Goal: Task Accomplishment & Management: Manage account settings

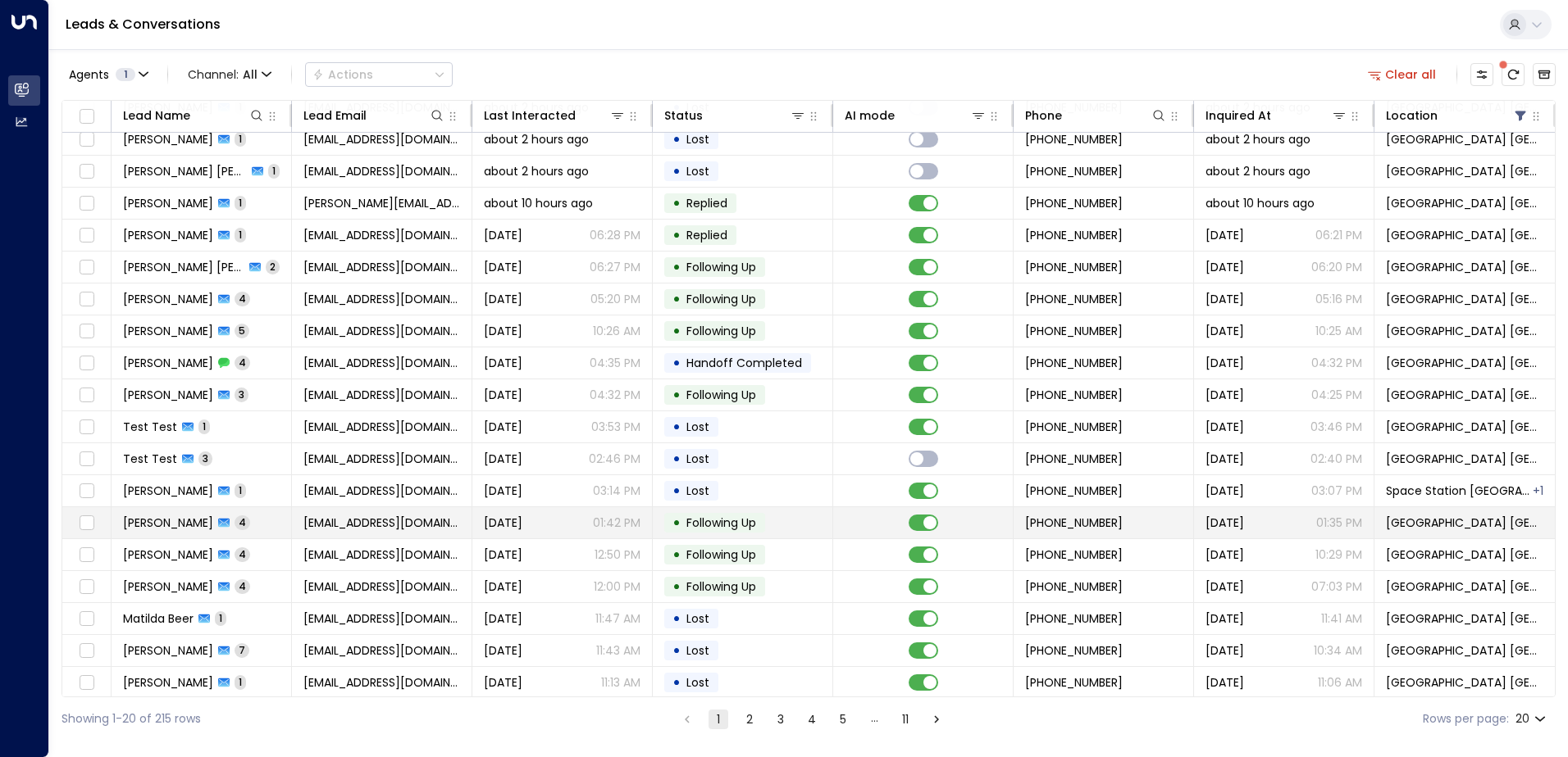
scroll to position [81, 0]
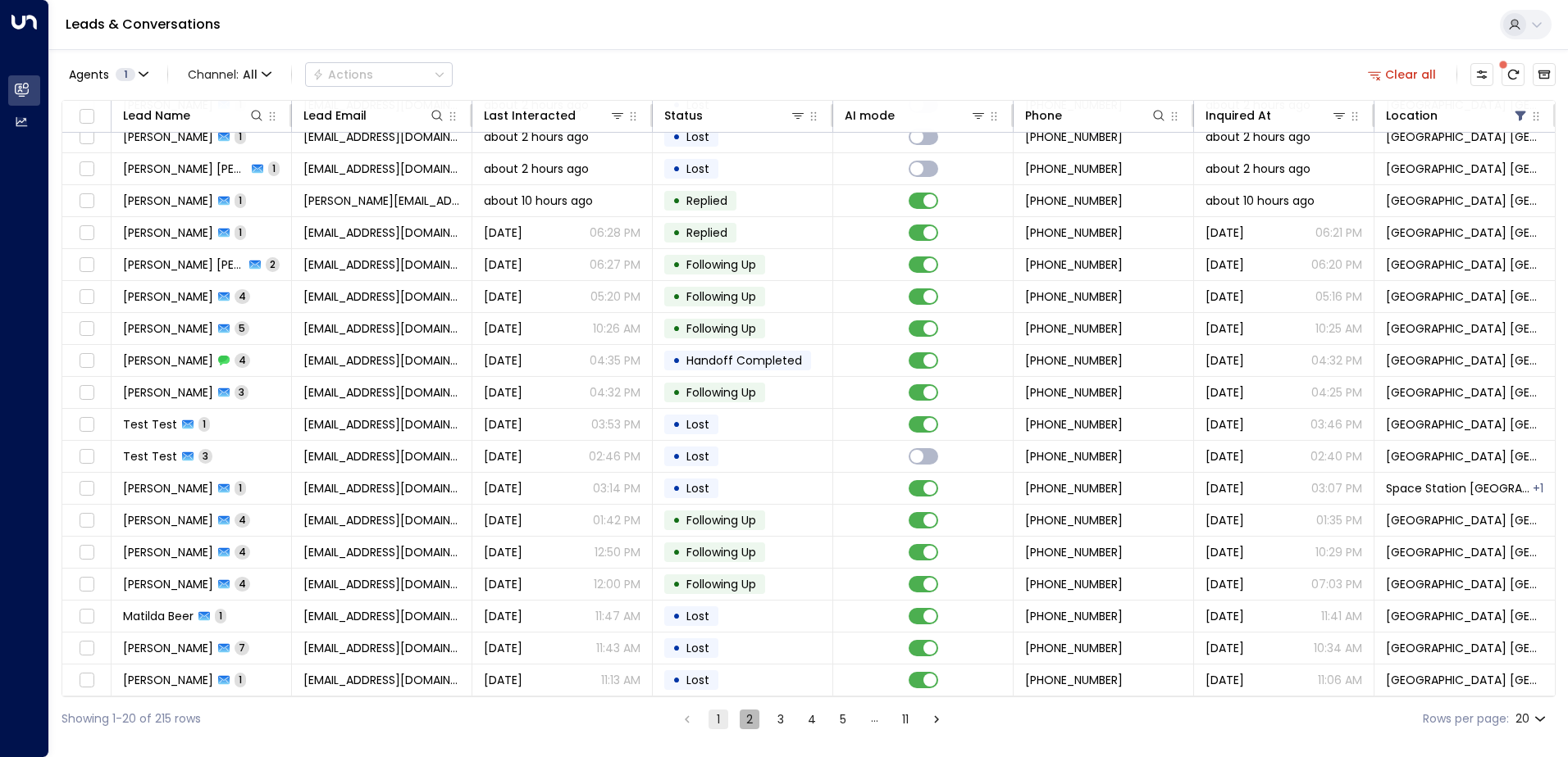
click at [748, 720] on button "2" at bounding box center [750, 720] width 20 height 20
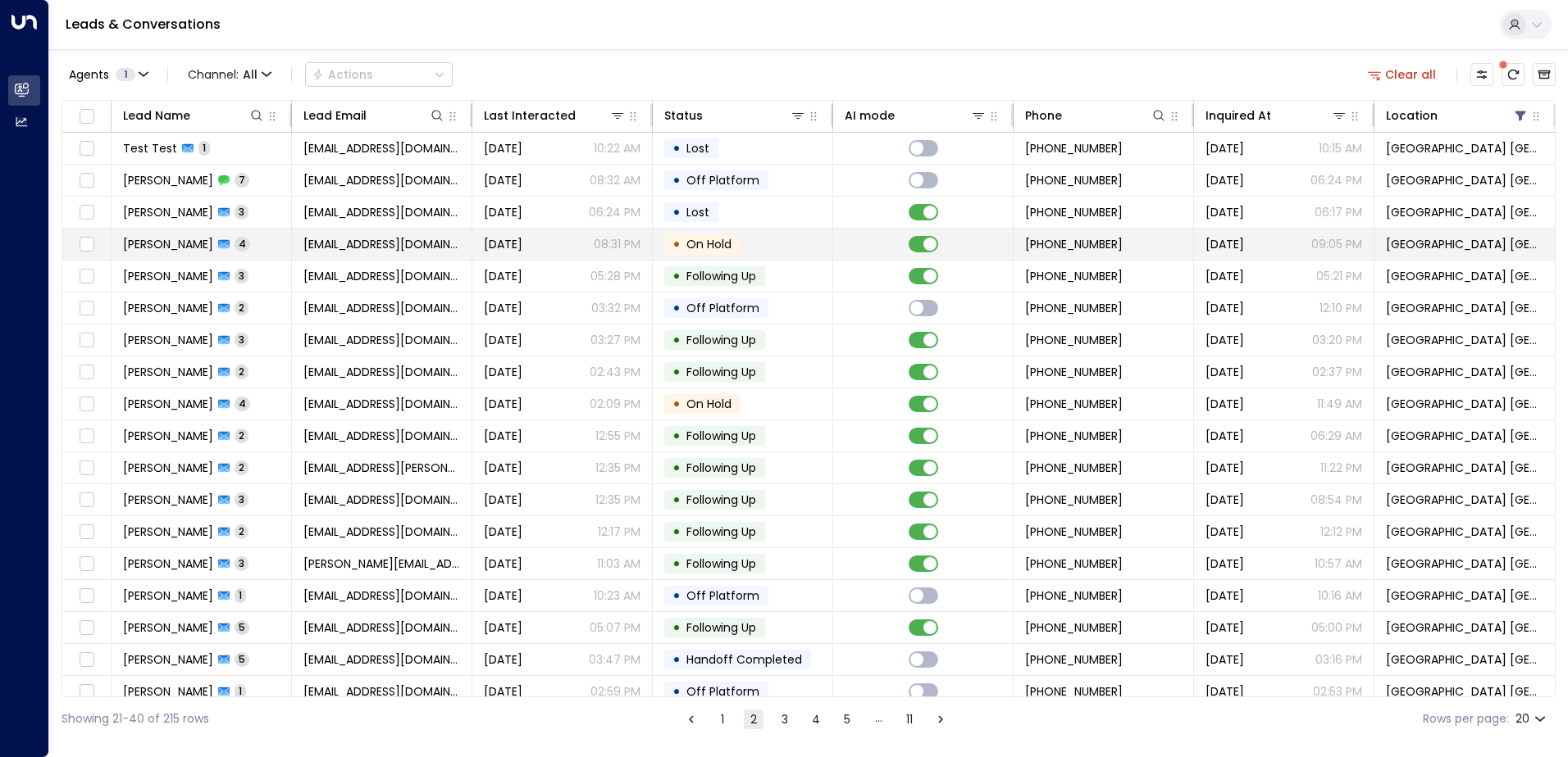
click at [522, 247] on span "[DATE]" at bounding box center [502, 244] width 38 height 16
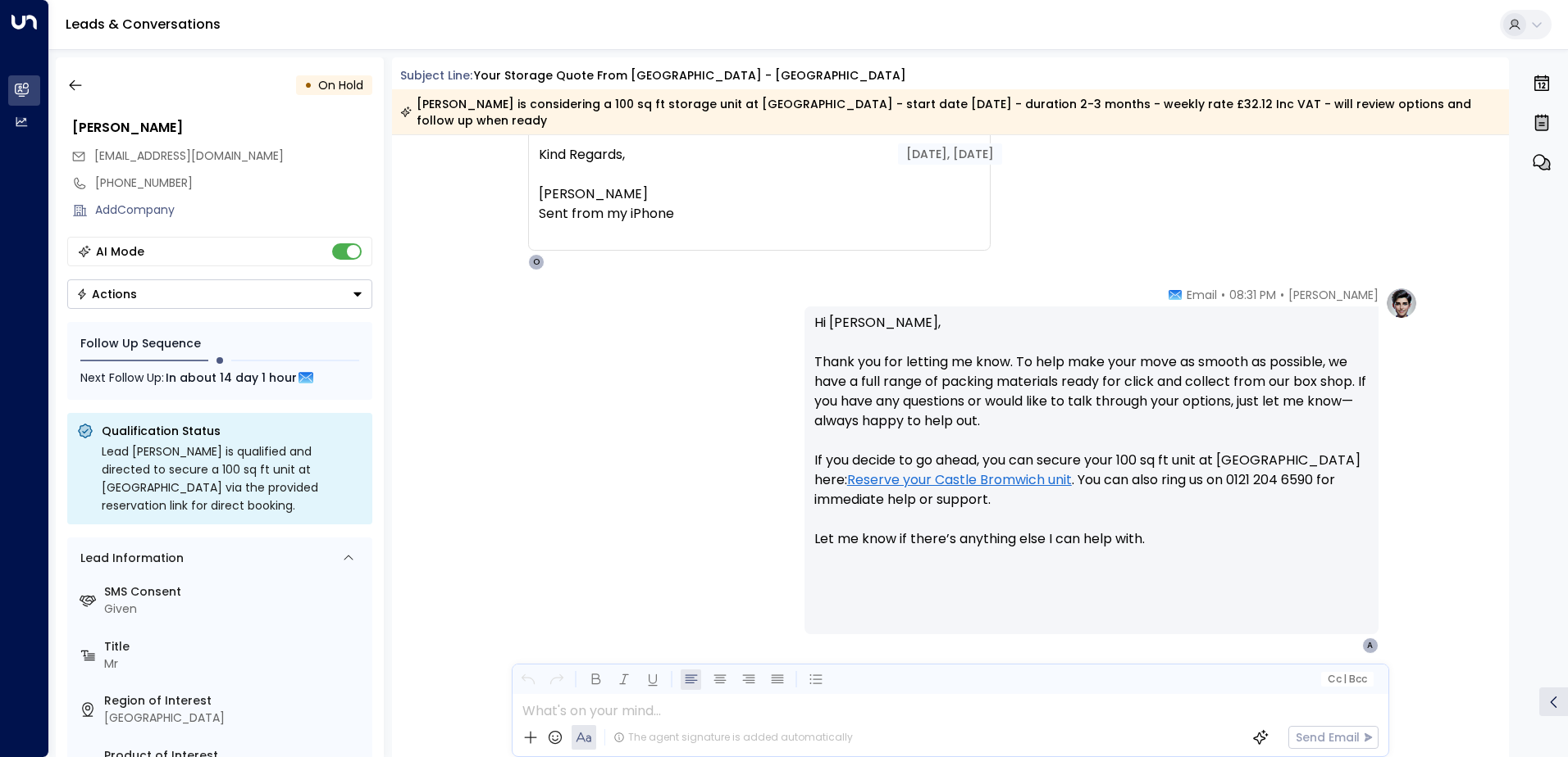
scroll to position [2125, 0]
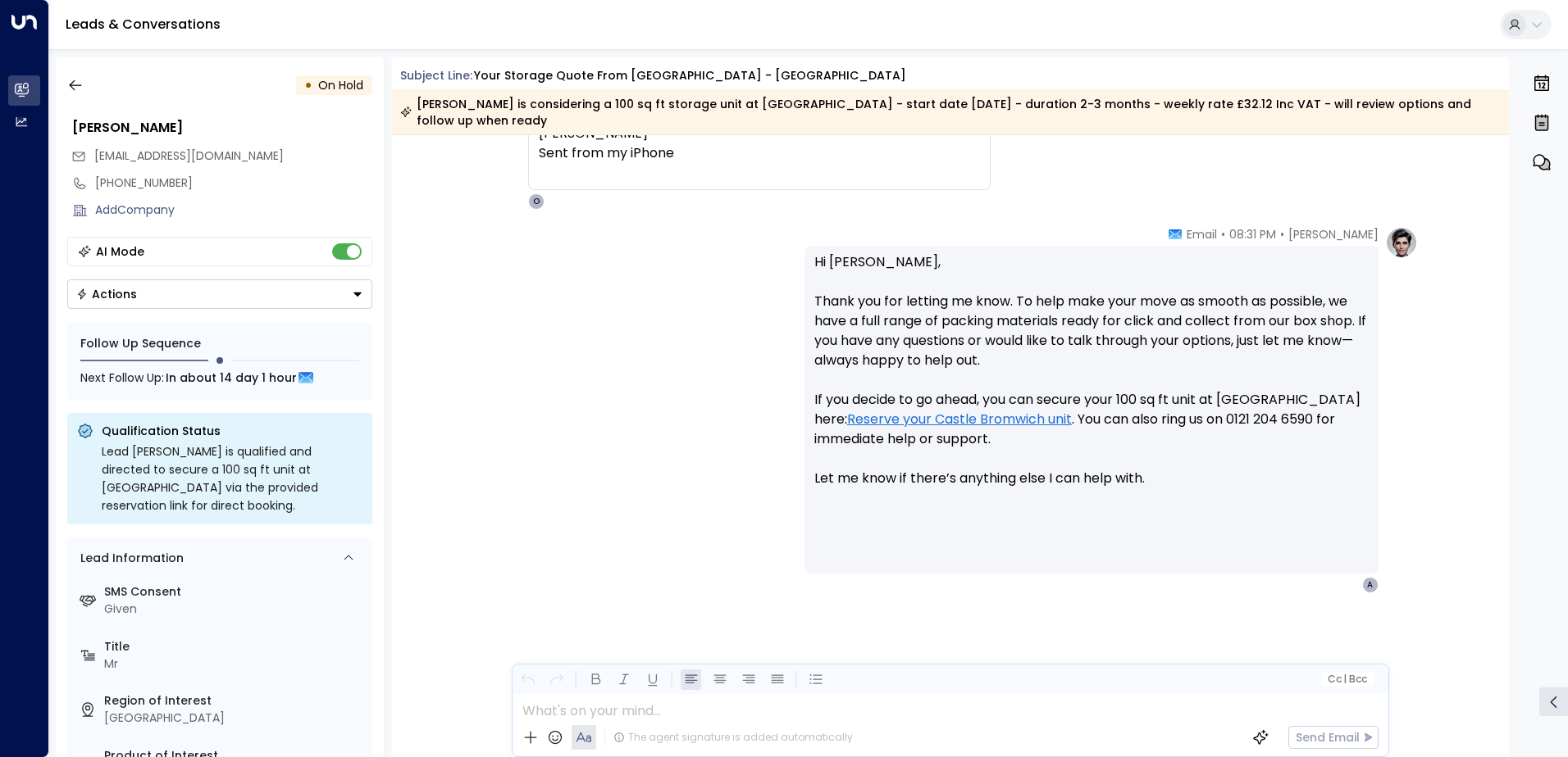
click at [234, 305] on button "Actions" at bounding box center [219, 294] width 305 height 30
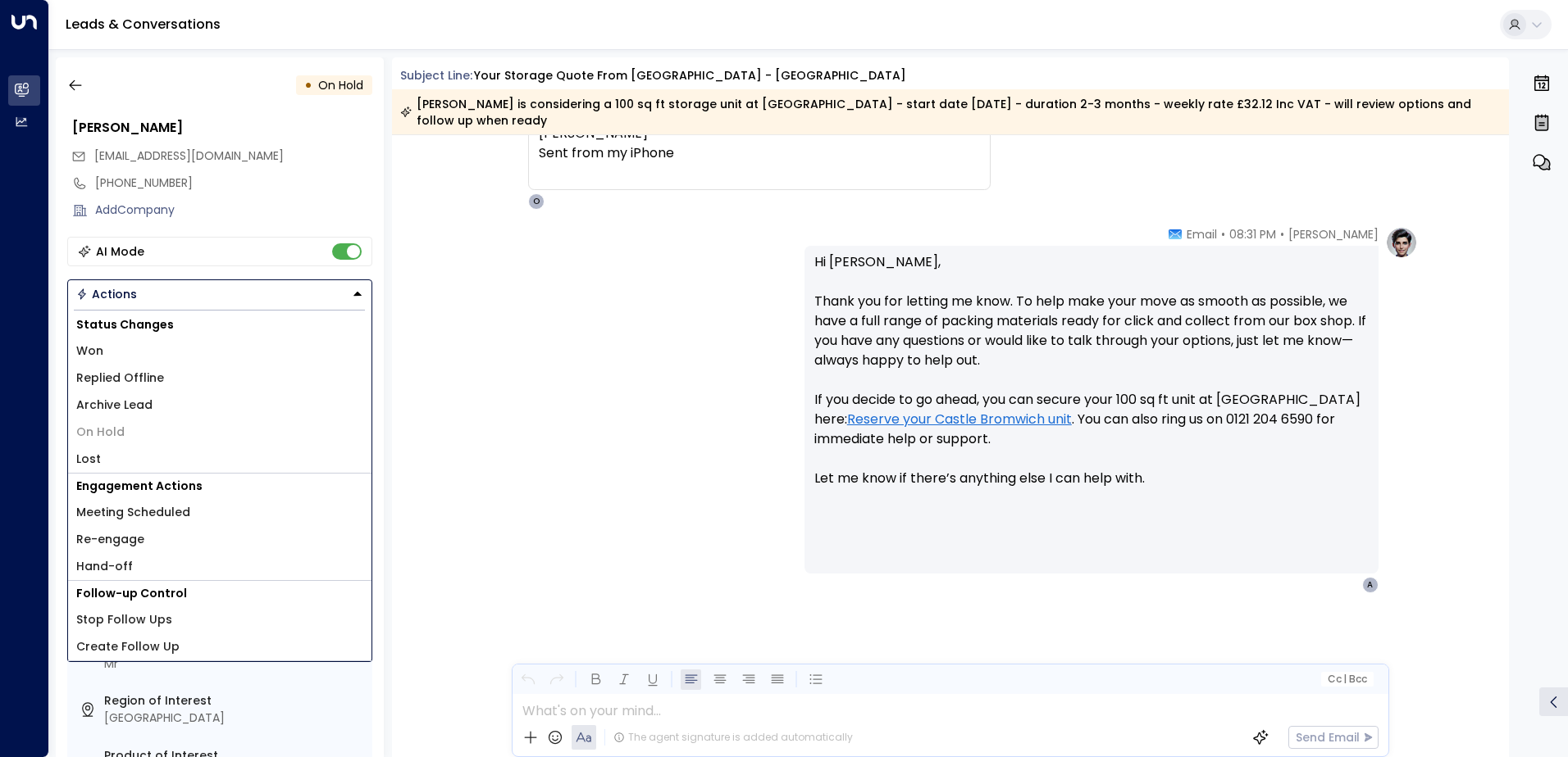
click at [125, 469] on li "Lost" at bounding box center [219, 460] width 304 height 27
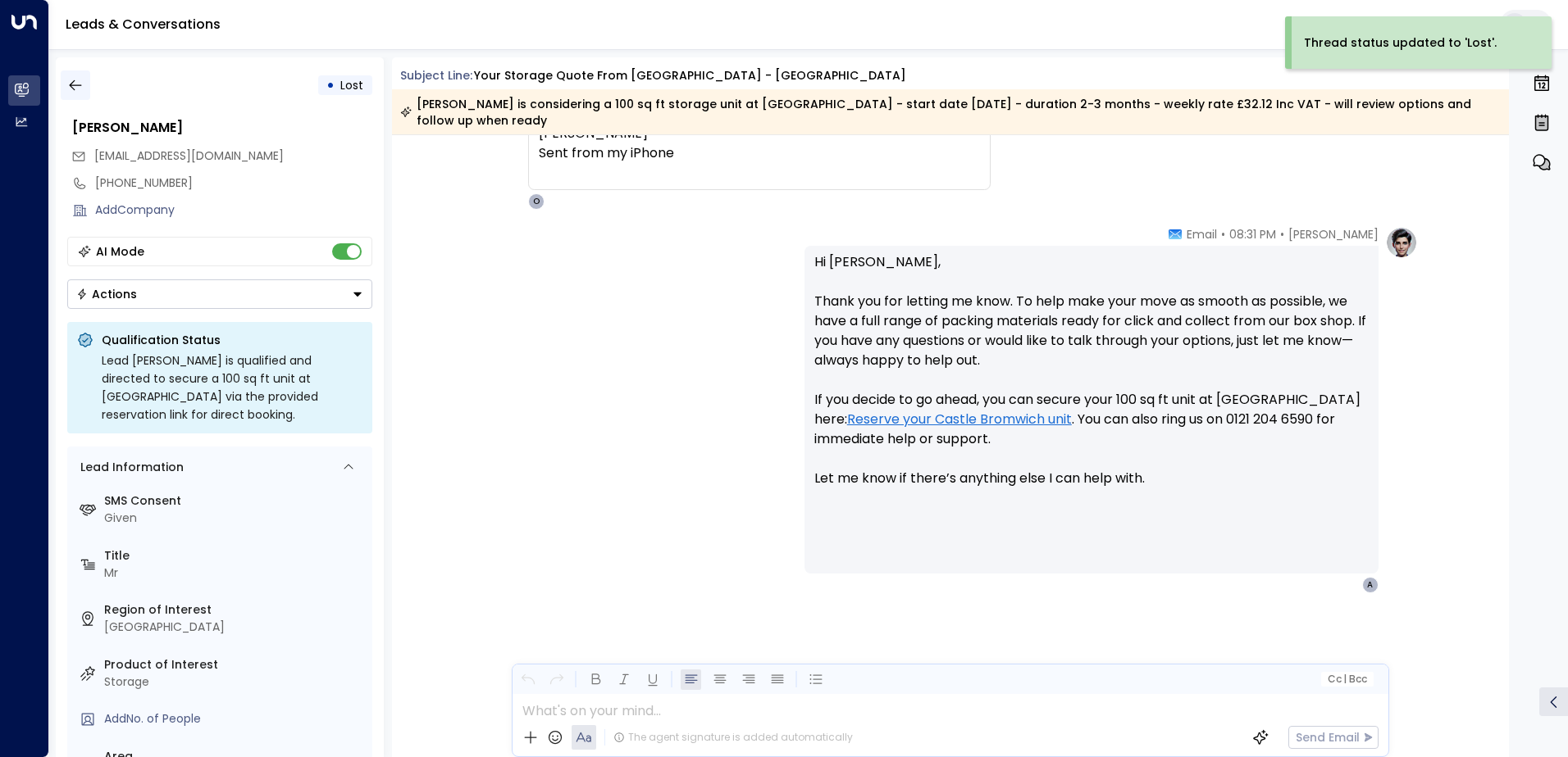
click at [76, 79] on icon "button" at bounding box center [75, 85] width 16 height 16
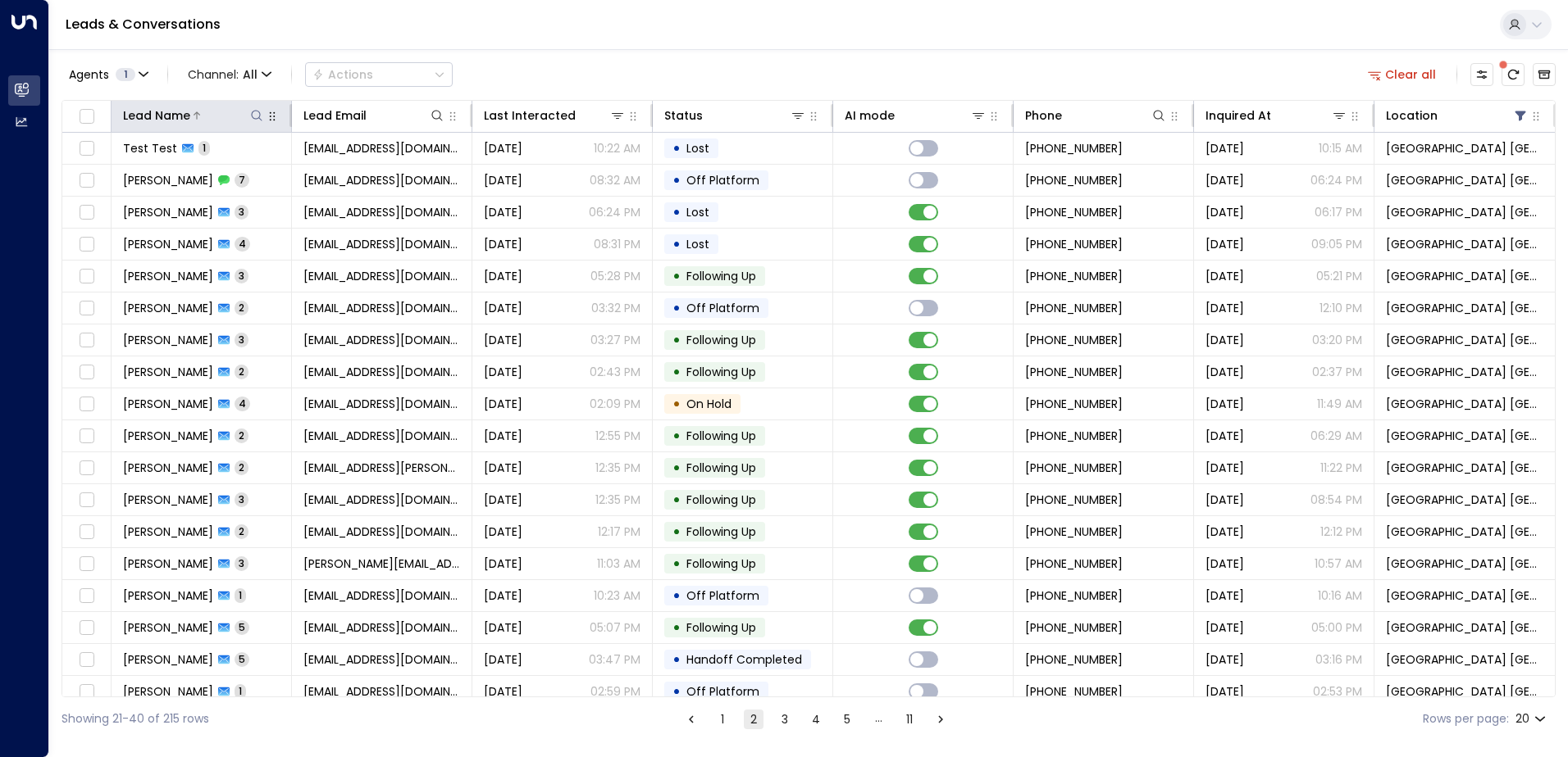
click at [257, 112] on icon at bounding box center [257, 115] width 13 height 13
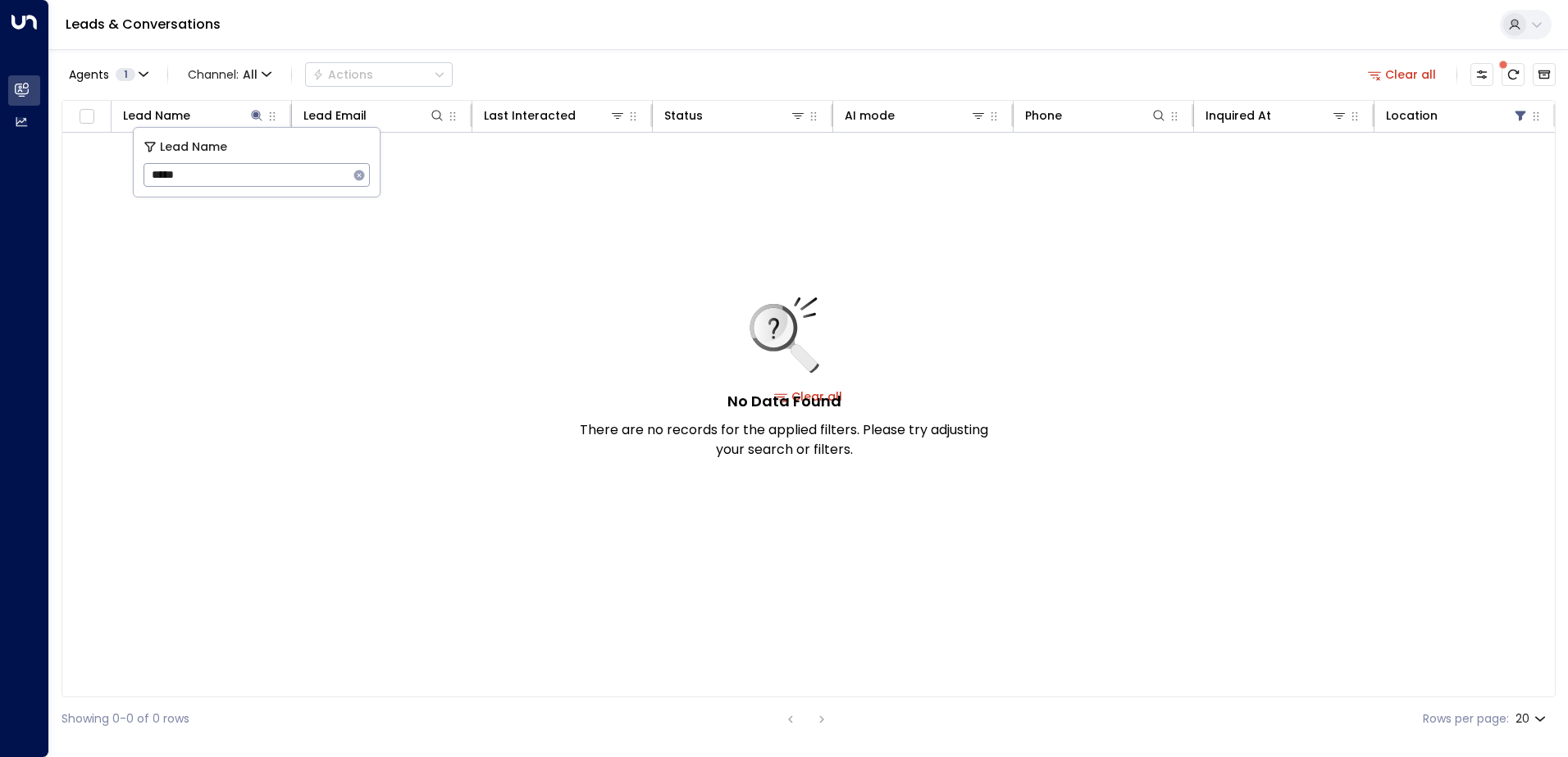
type input "*****"
